Goal: Information Seeking & Learning: Find specific fact

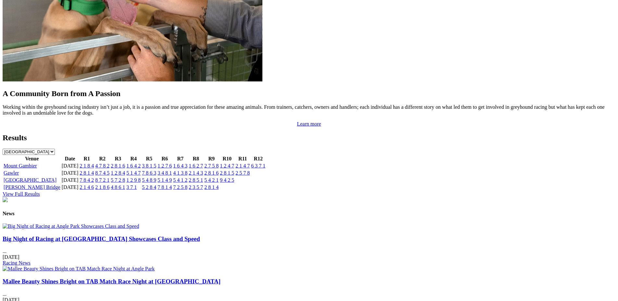
scroll to position [582, 0]
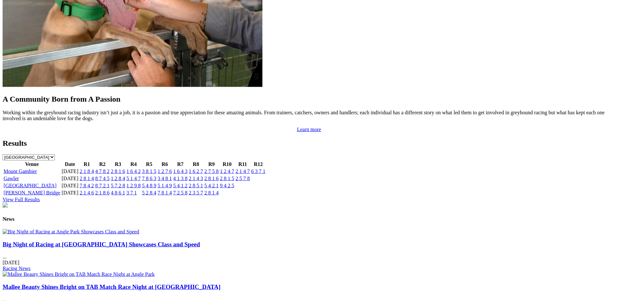
click at [40, 197] on link "View Full Results" at bounding box center [21, 200] width 37 height 6
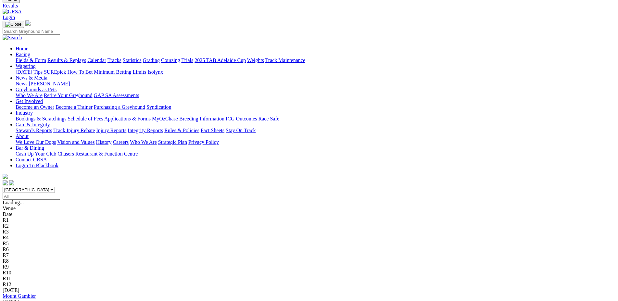
scroll to position [21, 0]
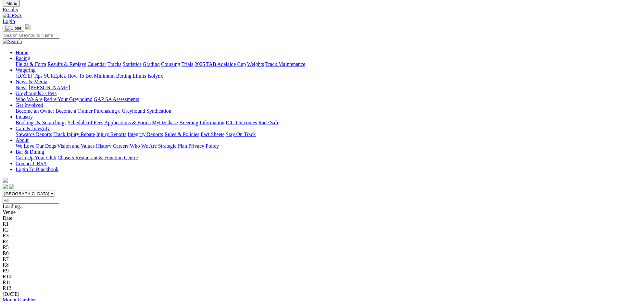
click at [60, 197] on input "Select date" at bounding box center [32, 200] width 58 height 7
click at [60, 197] on input "Sunday, 21 Sep 2025" at bounding box center [32, 200] width 58 height 7
type input "[DATE]"
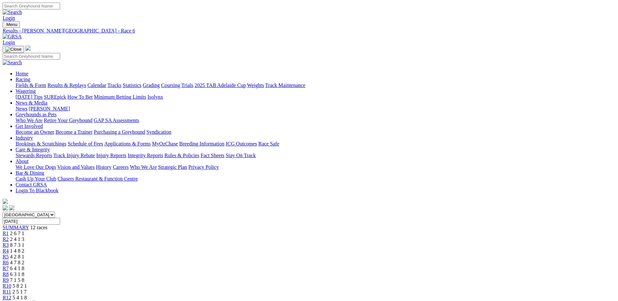
click at [9, 266] on span "R7" at bounding box center [6, 269] width 6 height 6
click at [9, 272] on span "R8" at bounding box center [6, 275] width 6 height 6
click at [9, 277] on span "R9" at bounding box center [6, 280] width 6 height 6
click at [9, 248] on span "R4" at bounding box center [6, 251] width 6 height 6
click at [9, 254] on span "R5" at bounding box center [6, 257] width 6 height 6
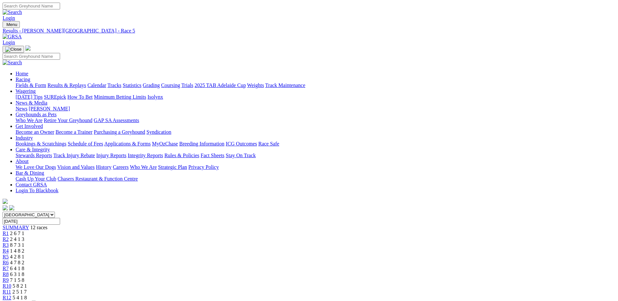
click at [9, 260] on link "R6" at bounding box center [6, 263] width 6 height 6
click at [11, 283] on span "R10" at bounding box center [7, 286] width 9 height 6
click at [11, 289] on span "R11" at bounding box center [7, 292] width 8 height 6
click at [11, 295] on span "R12" at bounding box center [7, 298] width 9 height 6
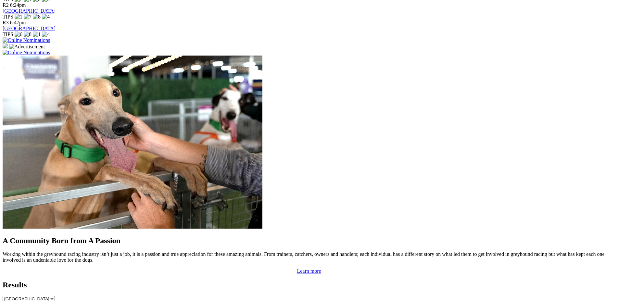
scroll to position [456, 0]
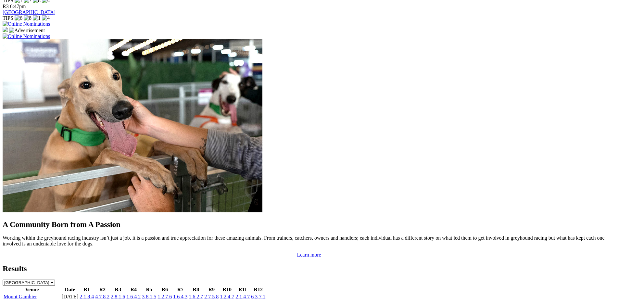
click at [141, 301] on link "5 1 4 7" at bounding box center [133, 304] width 14 height 6
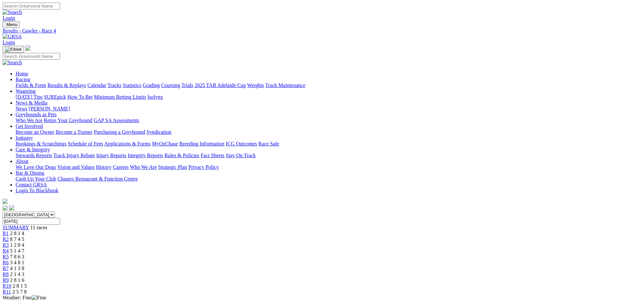
click at [9, 254] on span "R5" at bounding box center [6, 257] width 6 height 6
click at [9, 260] on link "R6" at bounding box center [6, 263] width 6 height 6
click at [9, 254] on span "R5" at bounding box center [6, 257] width 6 height 6
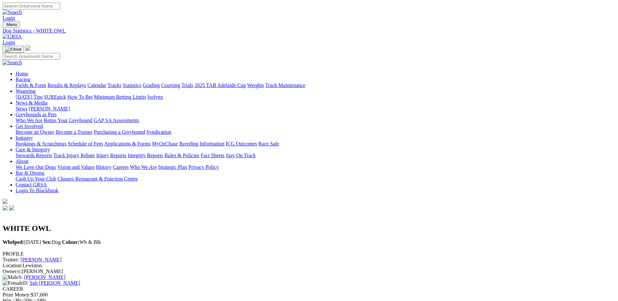
click at [80, 280] on link "Sub [PERSON_NAME]" at bounding box center [55, 283] width 51 height 6
